Goal: Obtain resource: Download file/media

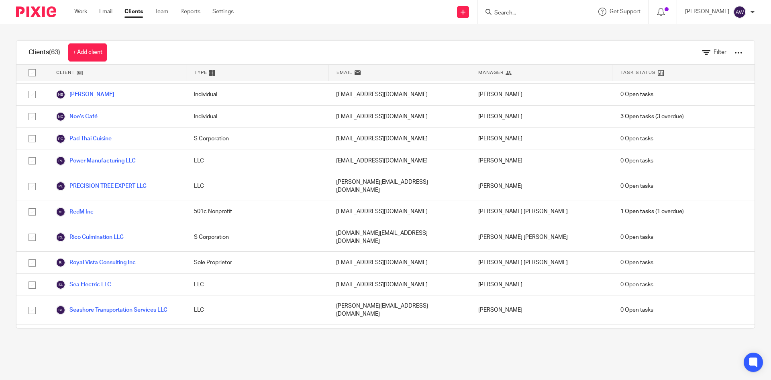
scroll to position [1024, 0]
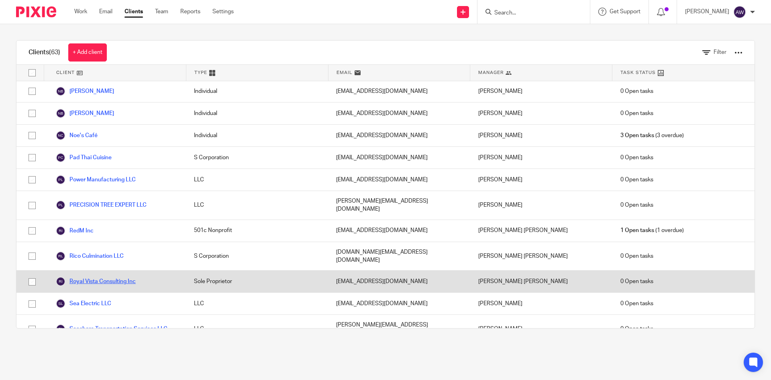
click at [110, 276] on link "Royal Vista Consulting Inc" at bounding box center [96, 281] width 80 height 10
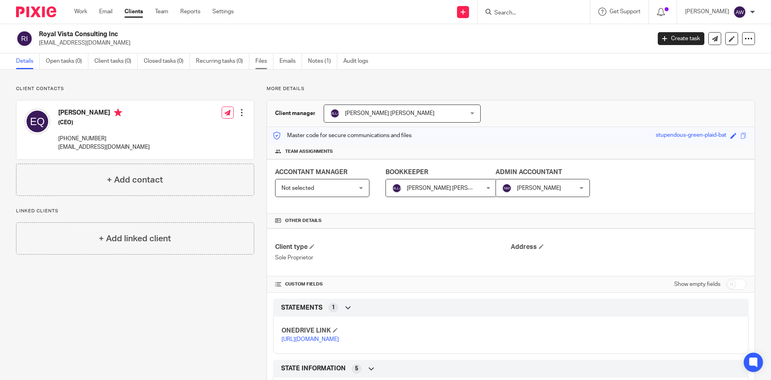
click at [261, 64] on link "Files" at bounding box center [264, 61] width 18 height 16
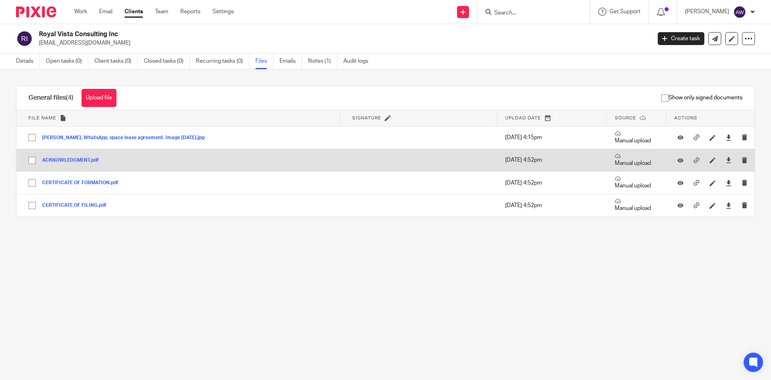
click at [81, 162] on button "ACKNOWLEDGMENT.pdf" at bounding box center [73, 160] width 63 height 6
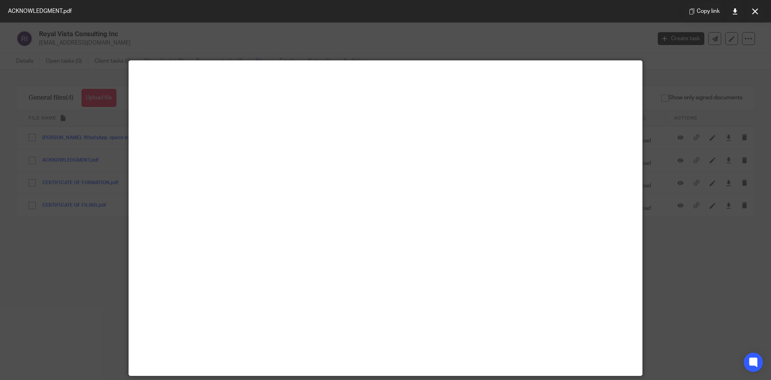
click at [706, 161] on div at bounding box center [385, 190] width 771 height 380
click at [349, 37] on div at bounding box center [385, 190] width 771 height 380
click at [753, 18] on button at bounding box center [755, 11] width 16 height 16
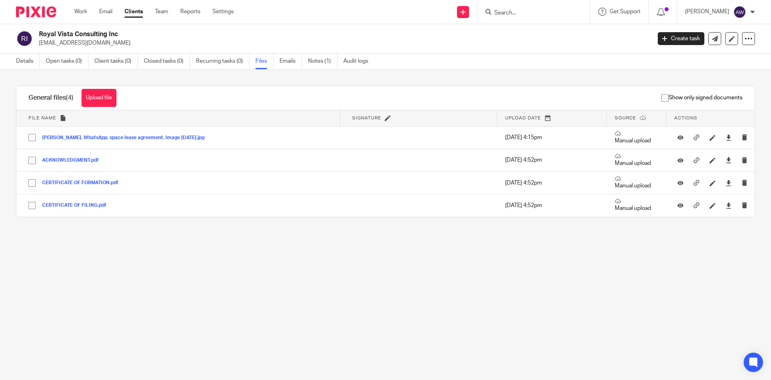
click at [134, 11] on link "Clients" at bounding box center [134, 12] width 18 height 8
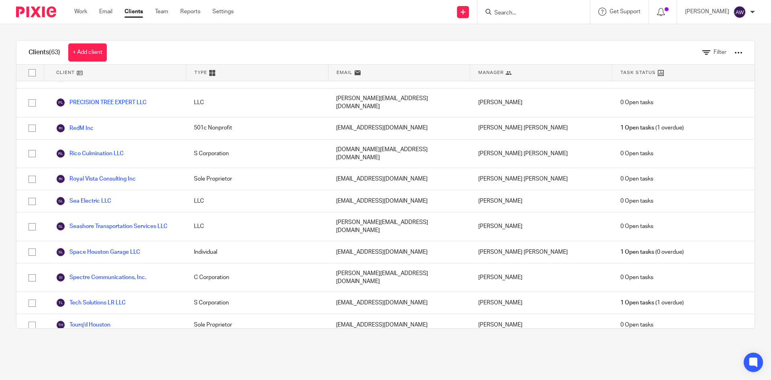
scroll to position [1145, 0]
